Goal: Information Seeking & Learning: Learn about a topic

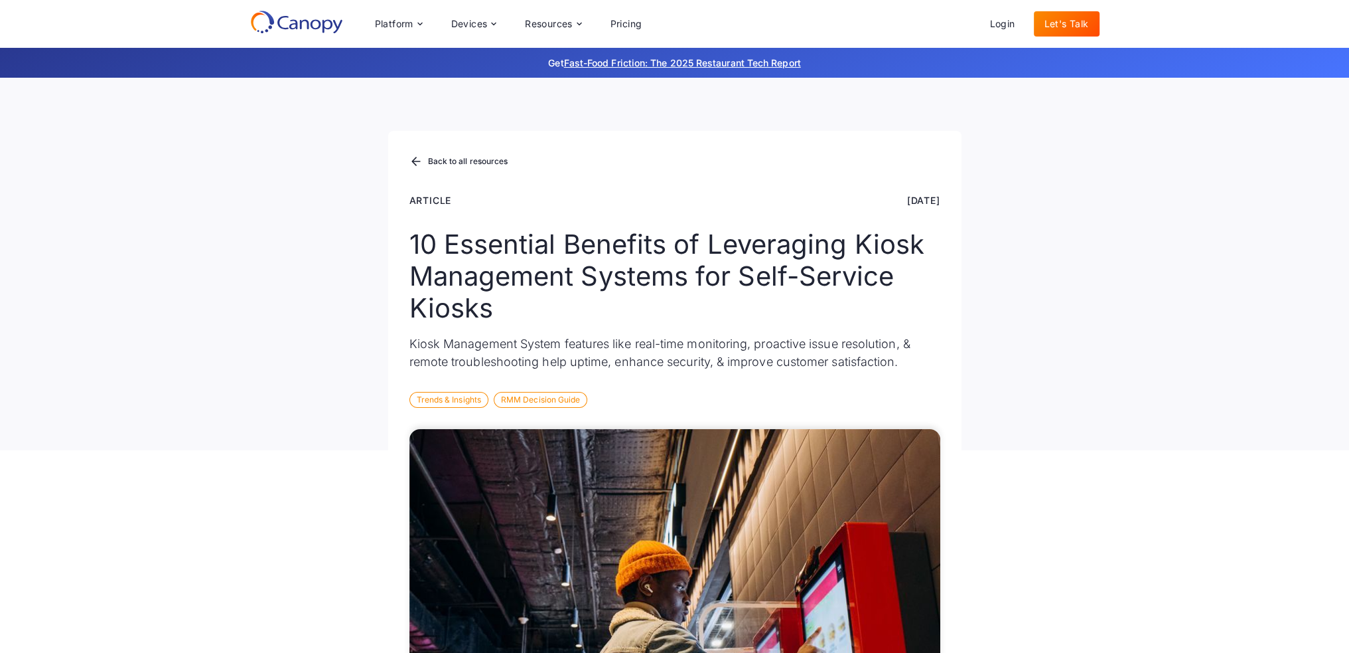
scroll to position [266, 0]
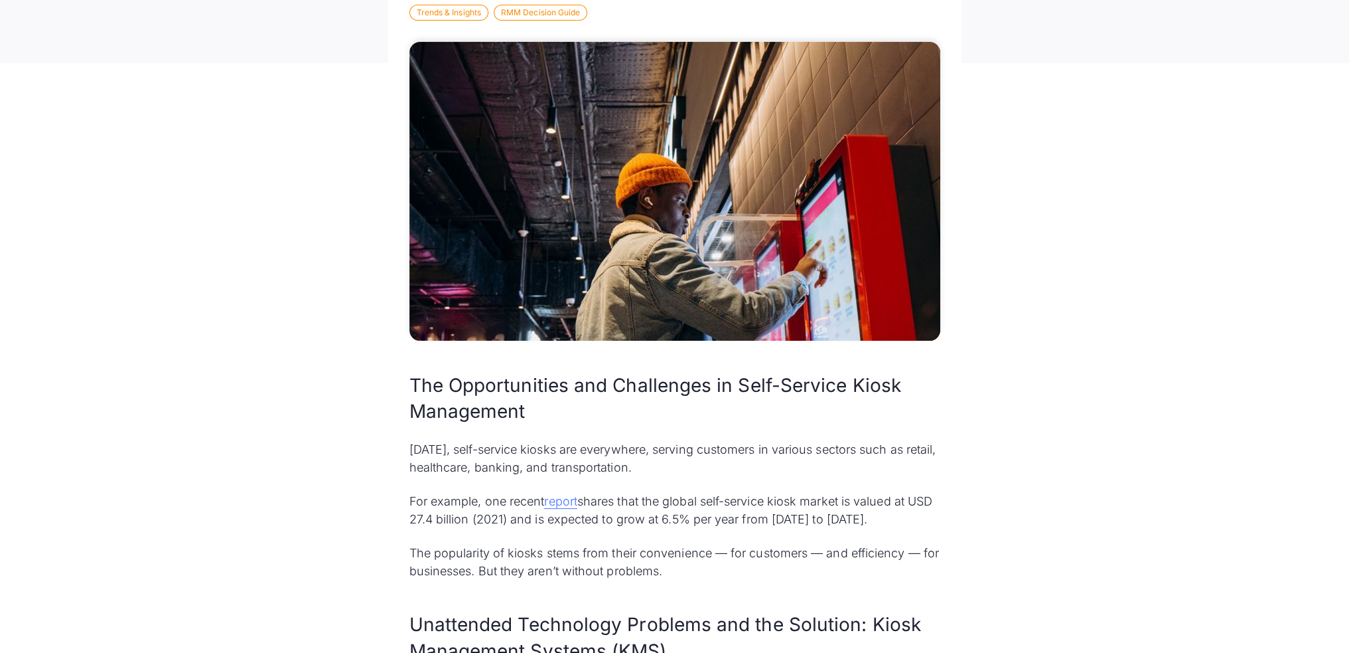
scroll to position [465, 0]
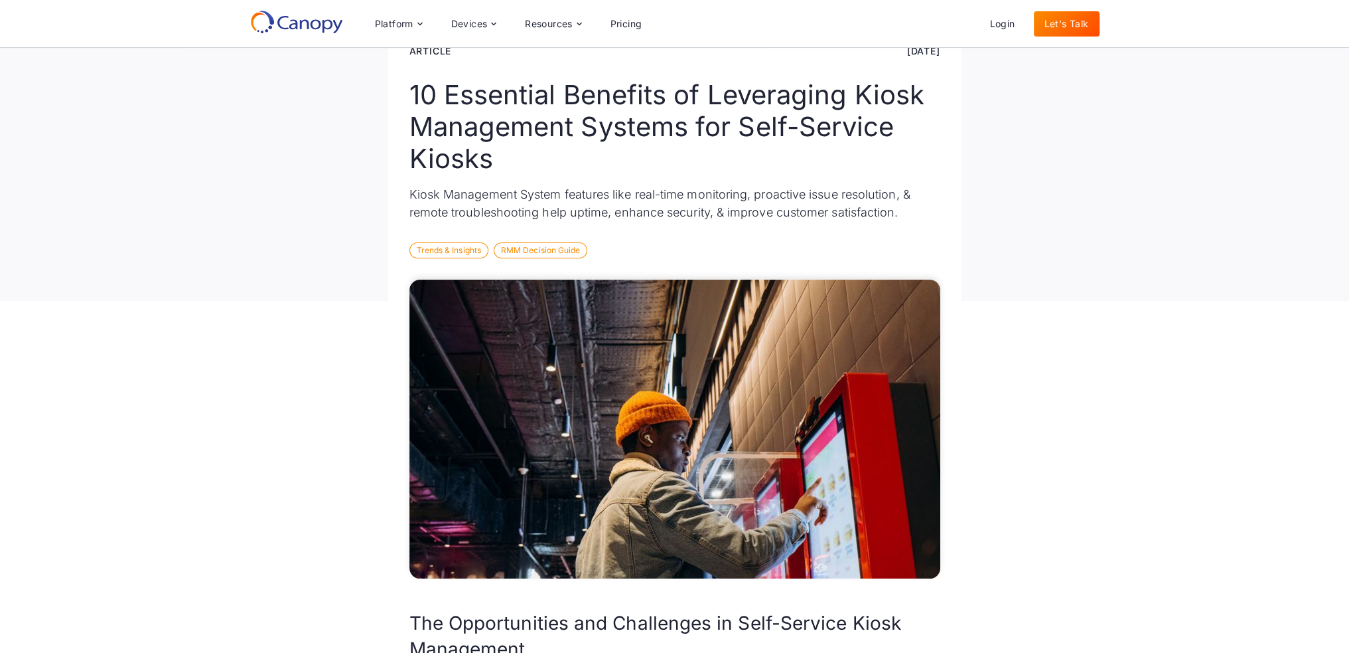
scroll to position [133, 0]
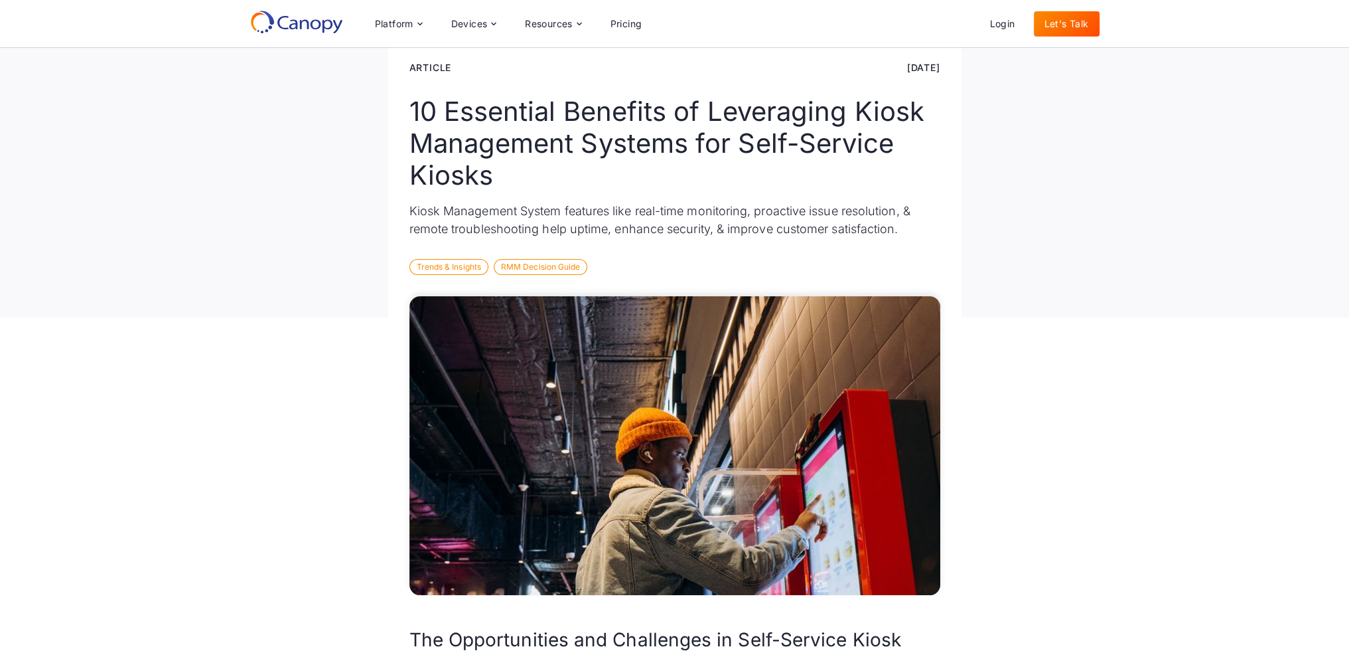
click at [316, 21] on icon at bounding box center [296, 22] width 93 height 24
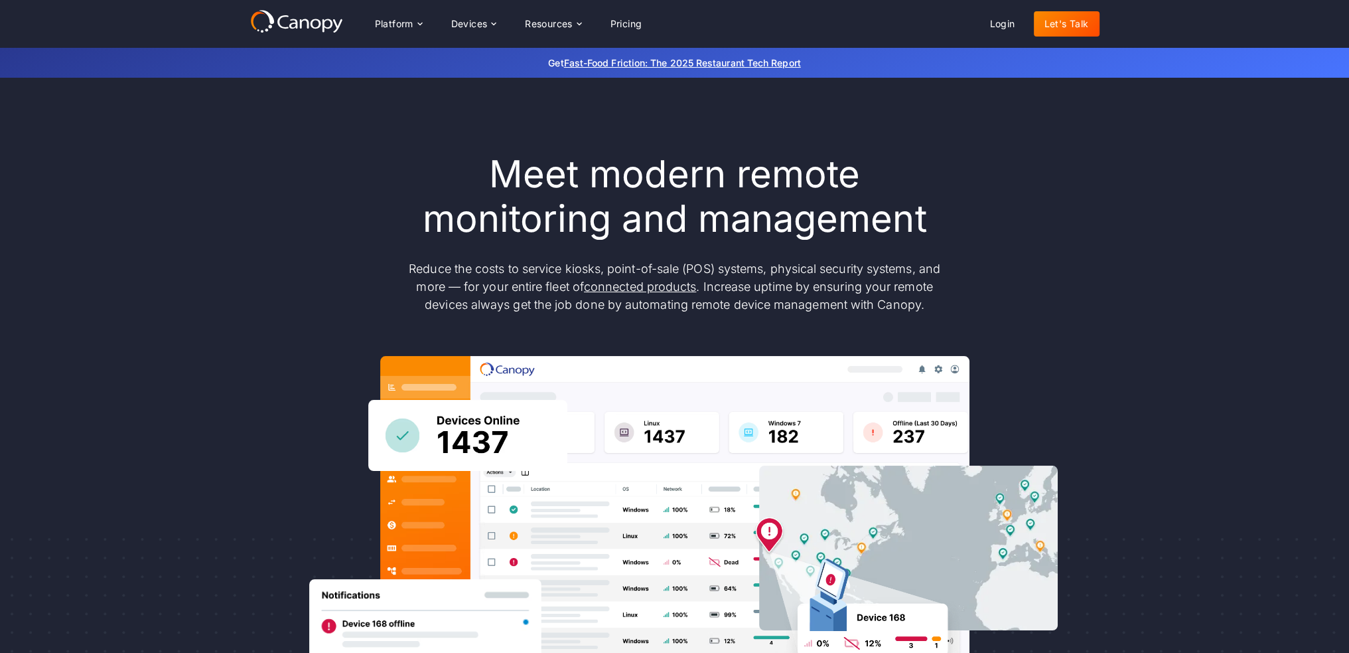
click at [1143, 315] on div "Meet modern remote monitoring and management Reduce the costs to service kiosks…" at bounding box center [674, 435] width 1349 height 715
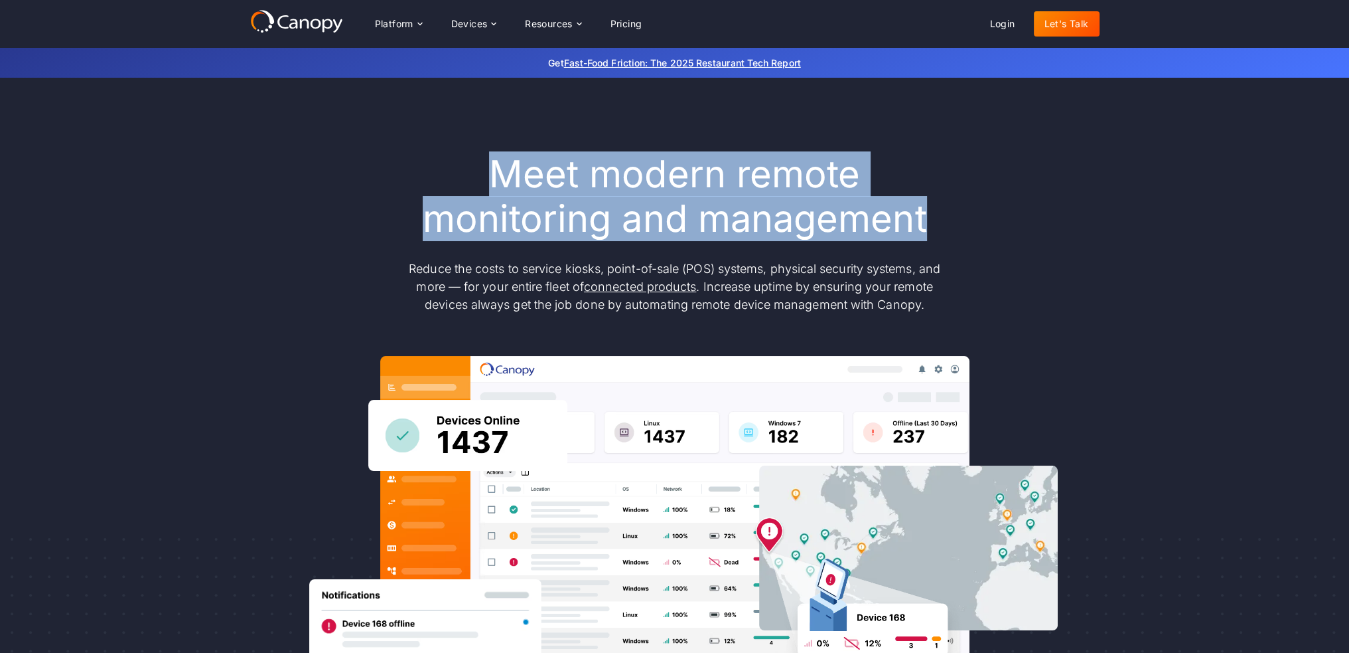
drag, startPoint x: 494, startPoint y: 143, endPoint x: 929, endPoint y: 212, distance: 440.9
click at [935, 206] on h1 "Meet modern remote monitoring and management" at bounding box center [675, 196] width 558 height 89
